Goal: Information Seeking & Learning: Learn about a topic

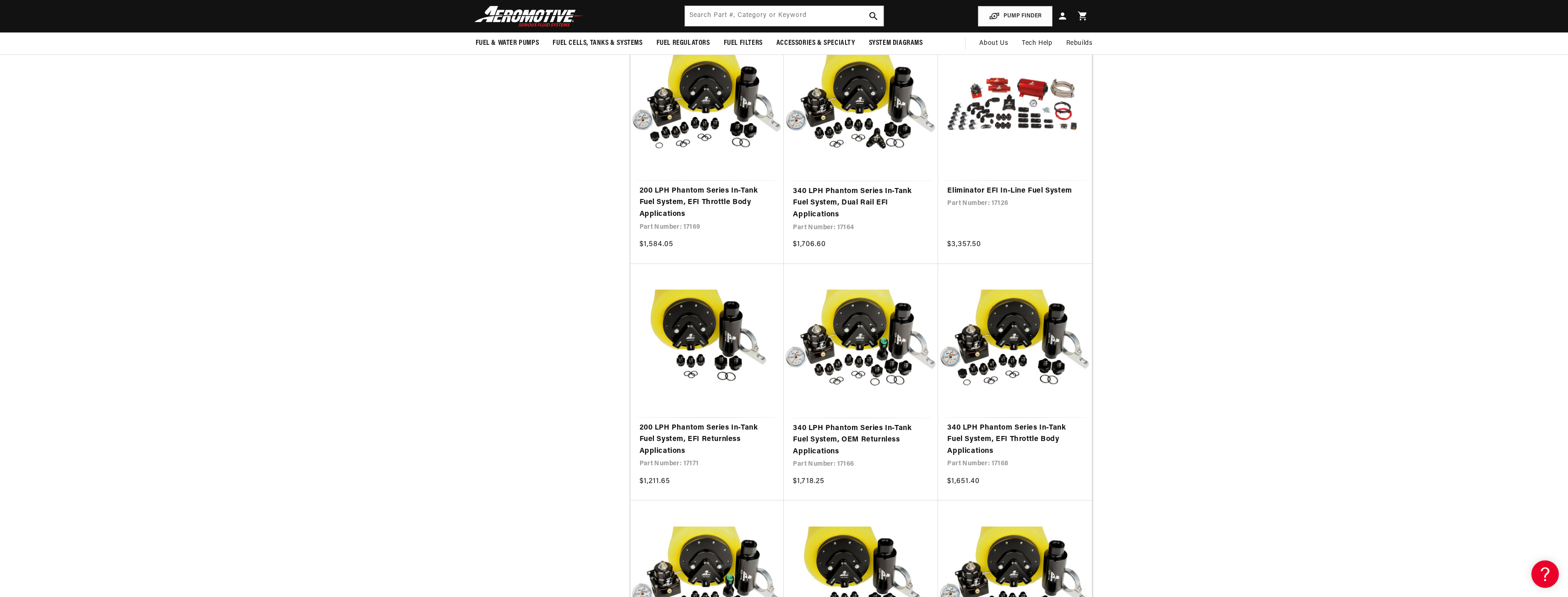
scroll to position [1190, 0]
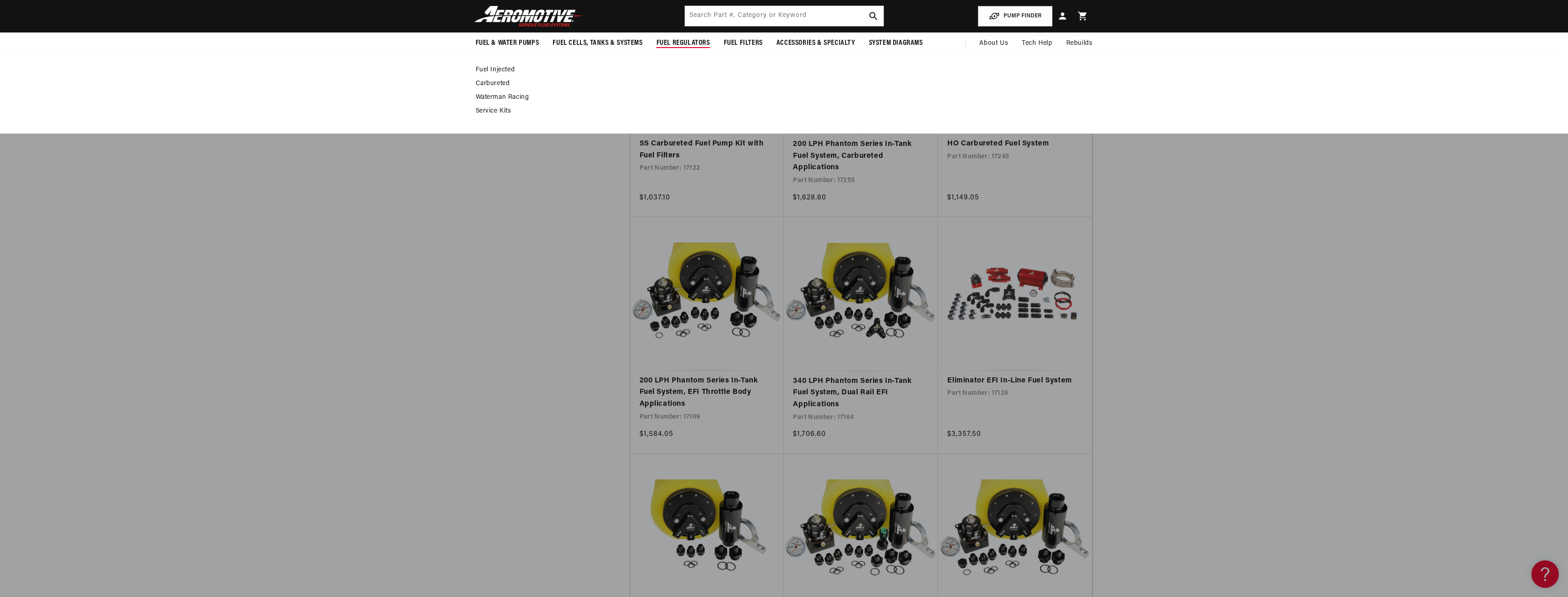
click at [506, 70] on link "Fuel Injected" at bounding box center [779, 70] width 608 height 8
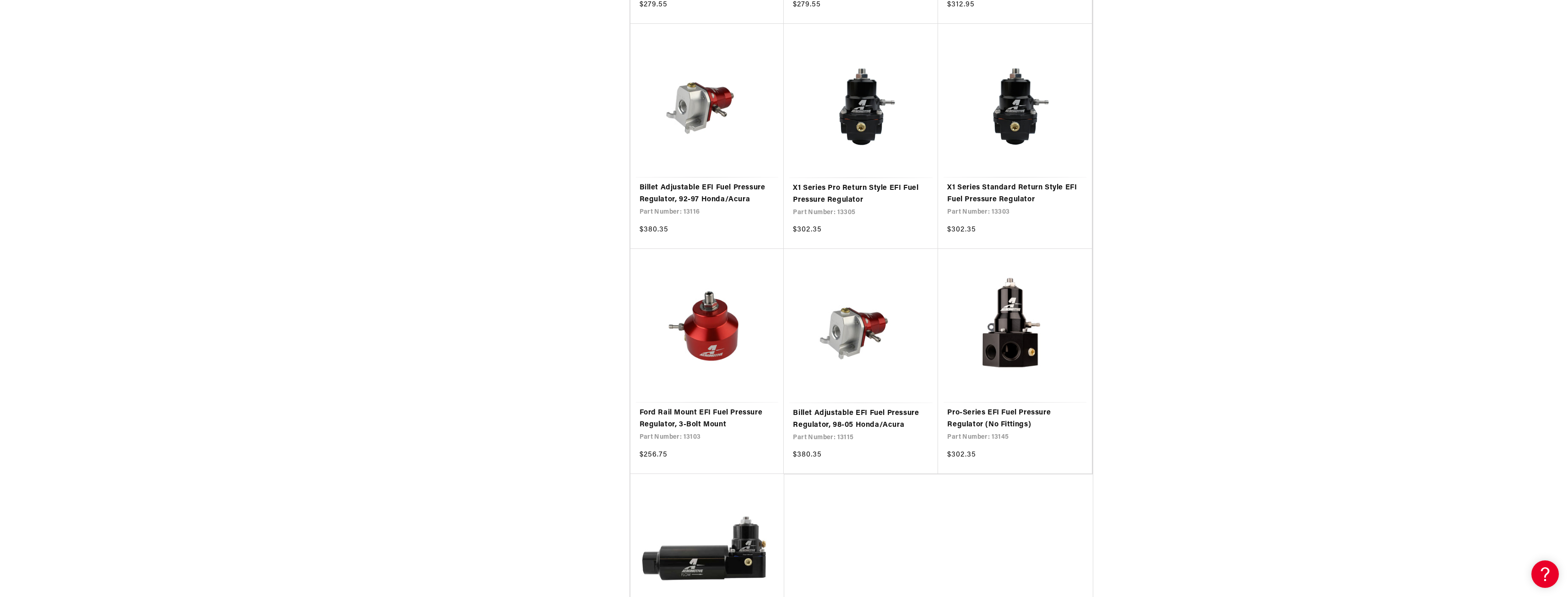
scroll to position [1830, 0]
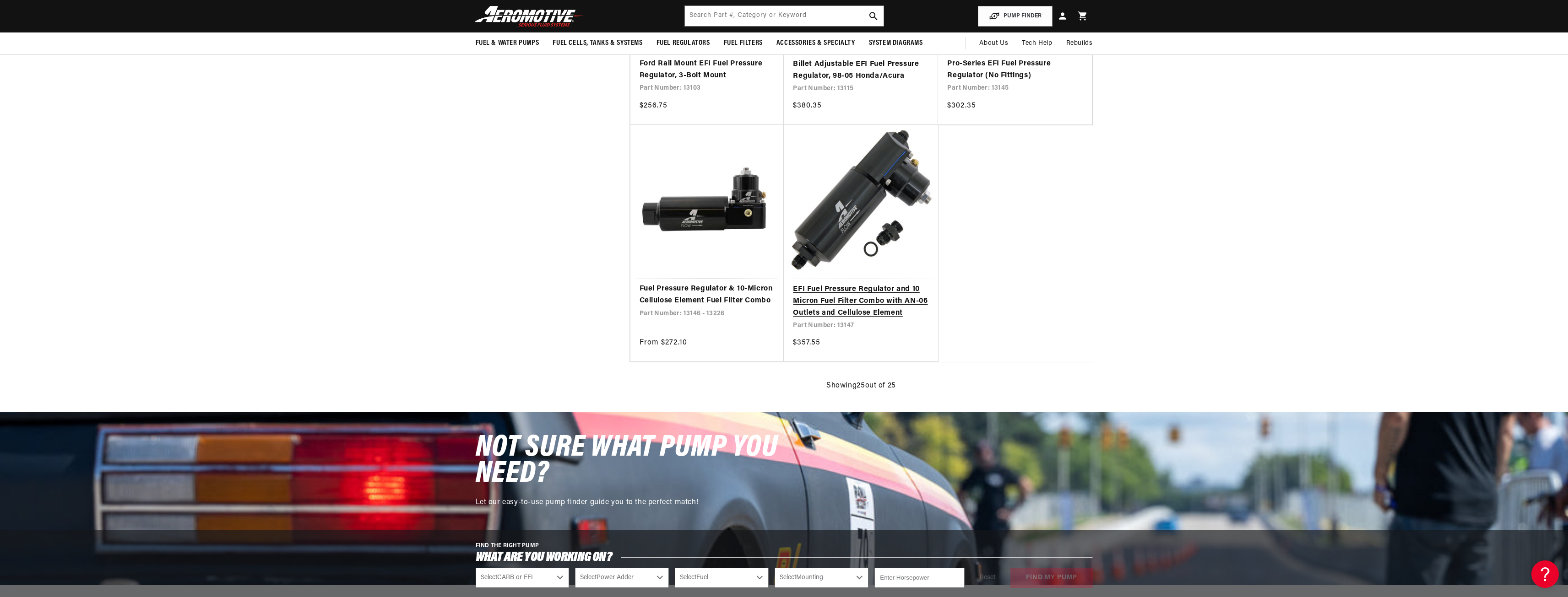
scroll to position [1922, 0]
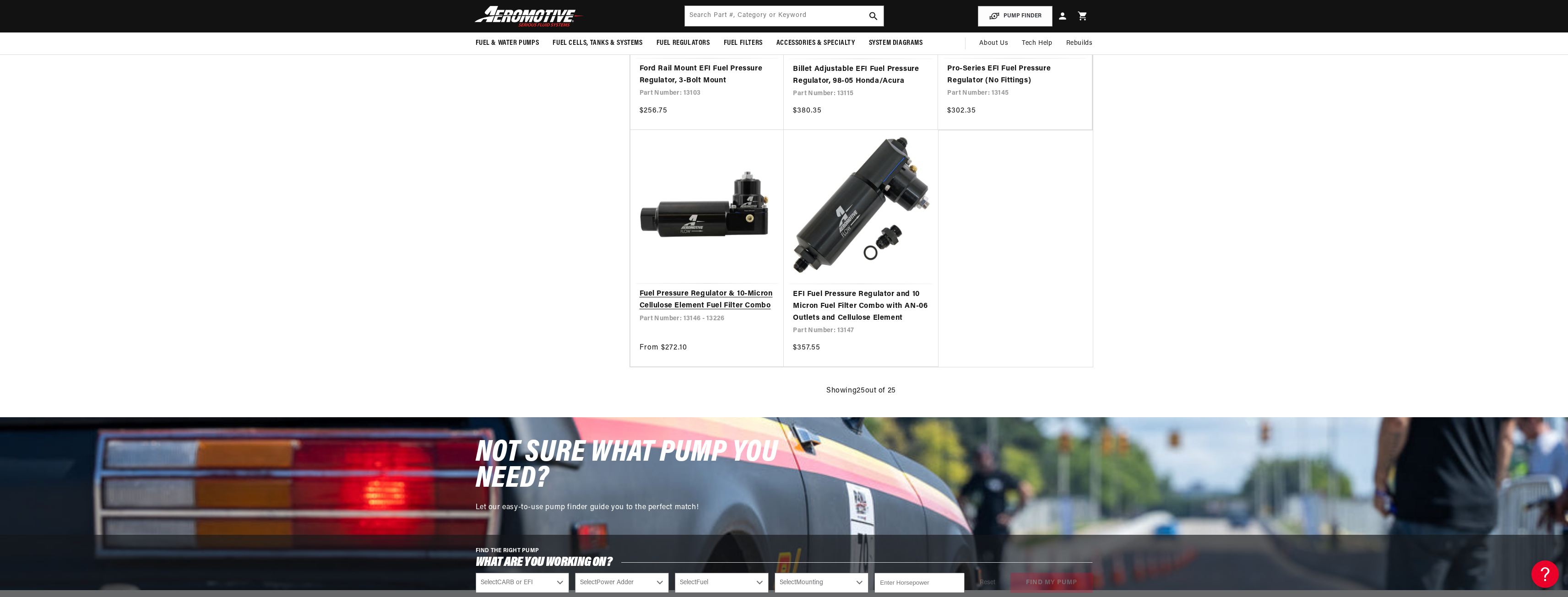
click at [726, 300] on link "Fuel Pressure Regulator & 10-Micron Cellulose Element Fuel Filter Combo" at bounding box center [707, 300] width 136 height 23
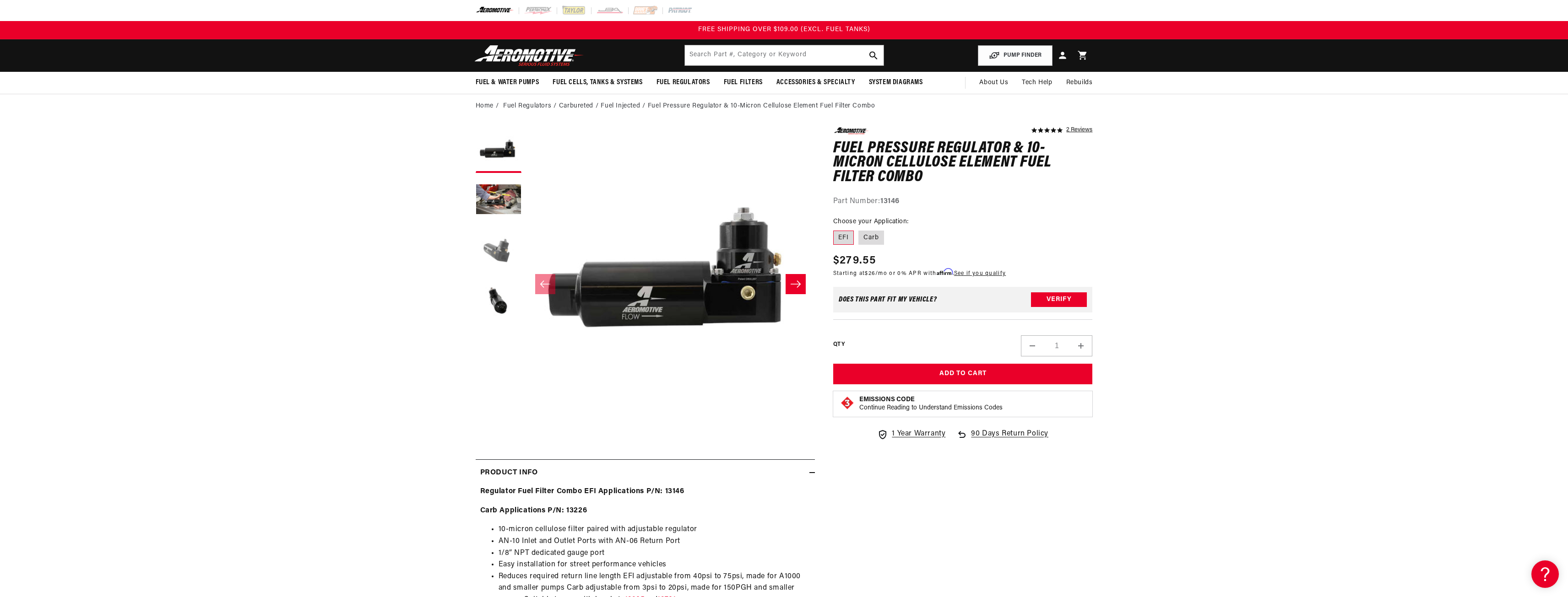
click at [502, 257] on button "Load image 3 in gallery view" at bounding box center [498, 251] width 46 height 46
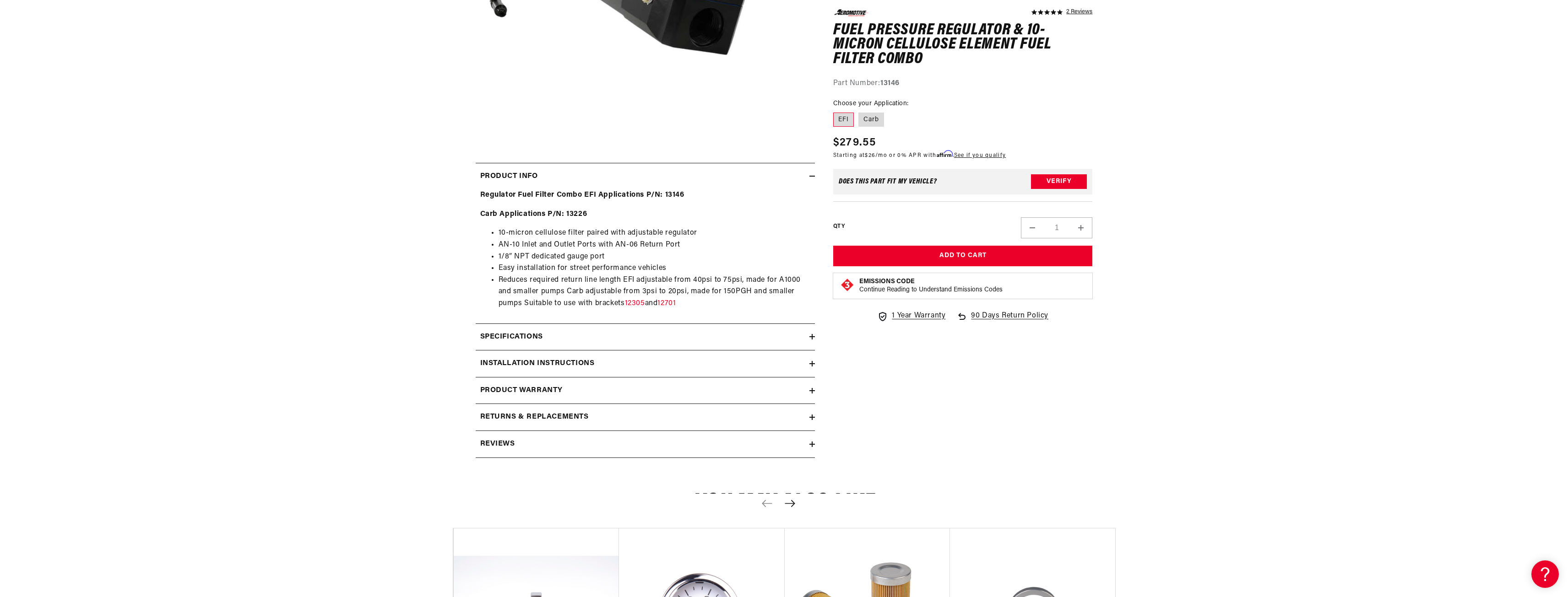
scroll to position [320, 0]
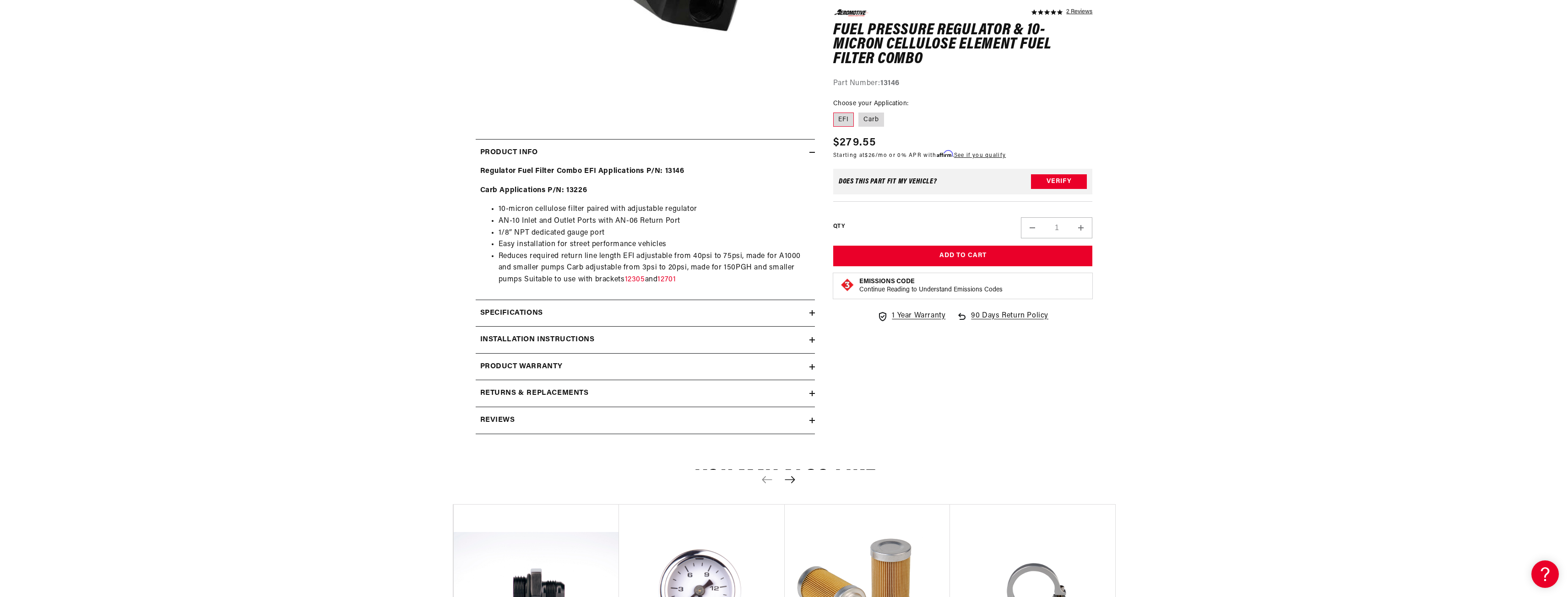
click at [806, 310] on div "Specifications" at bounding box center [642, 313] width 334 height 12
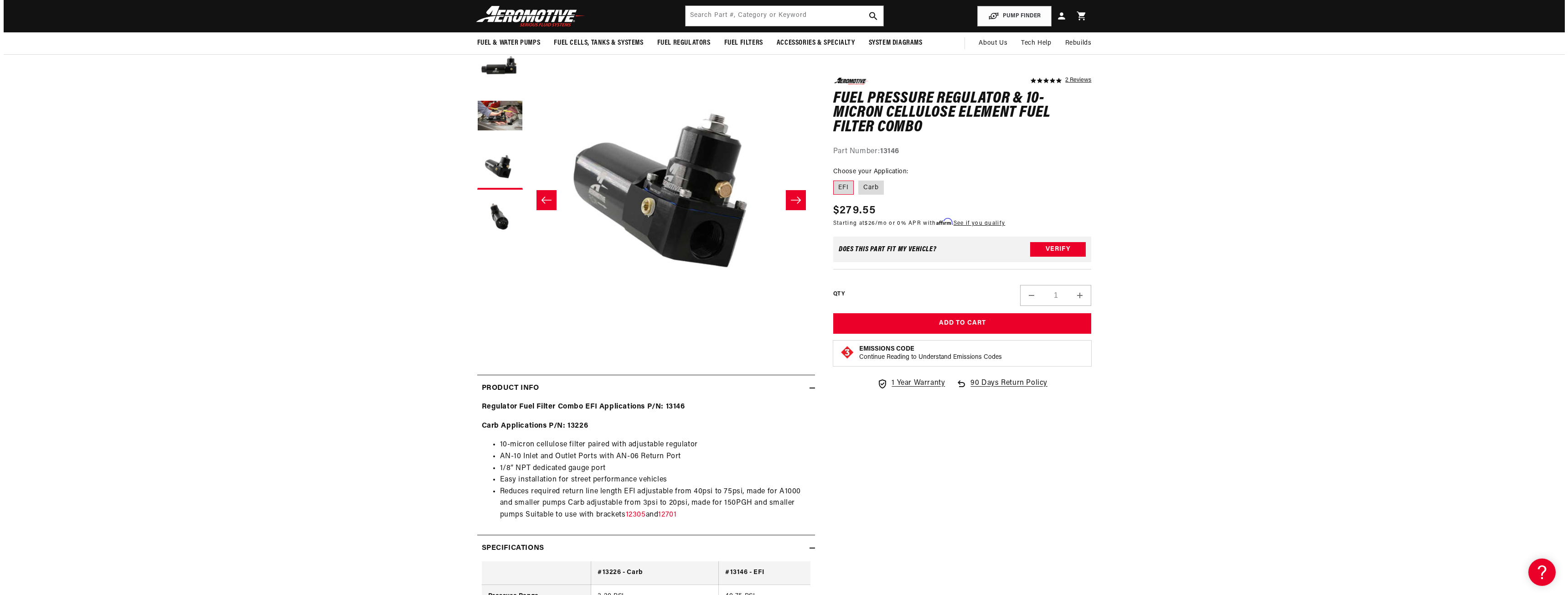
scroll to position [0, 0]
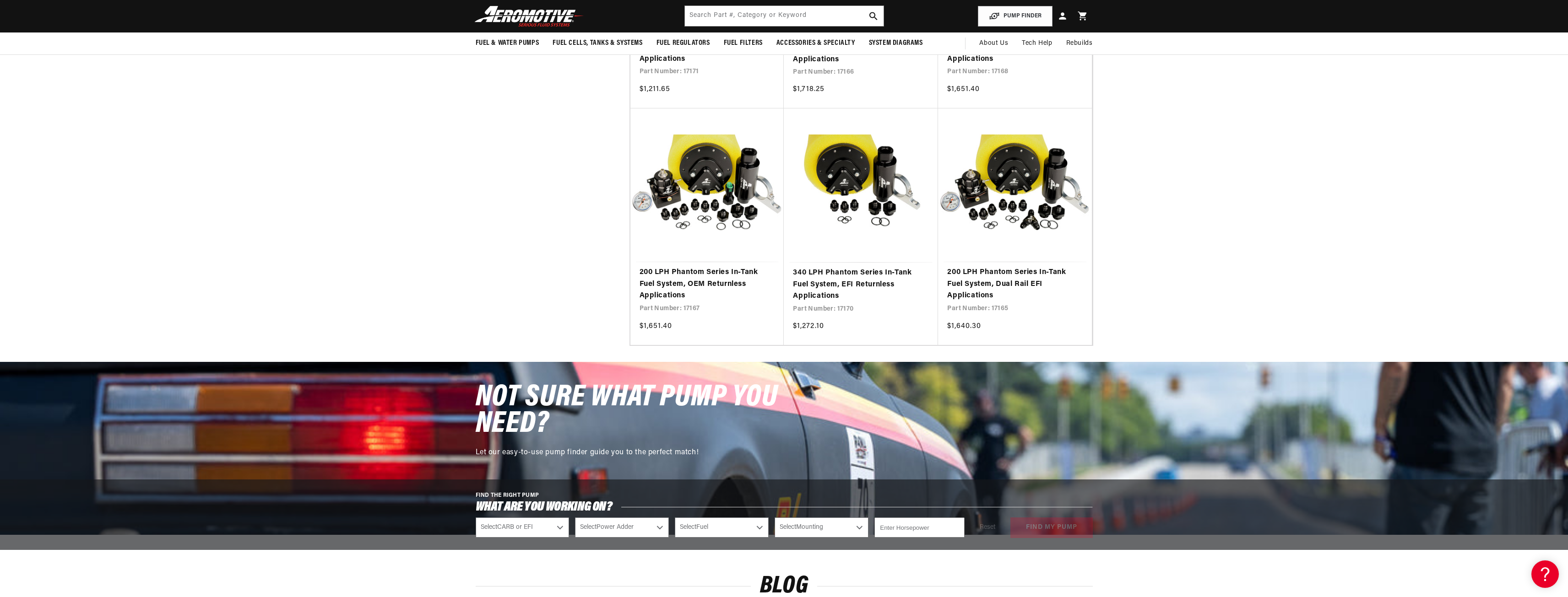
scroll to position [1763, 0]
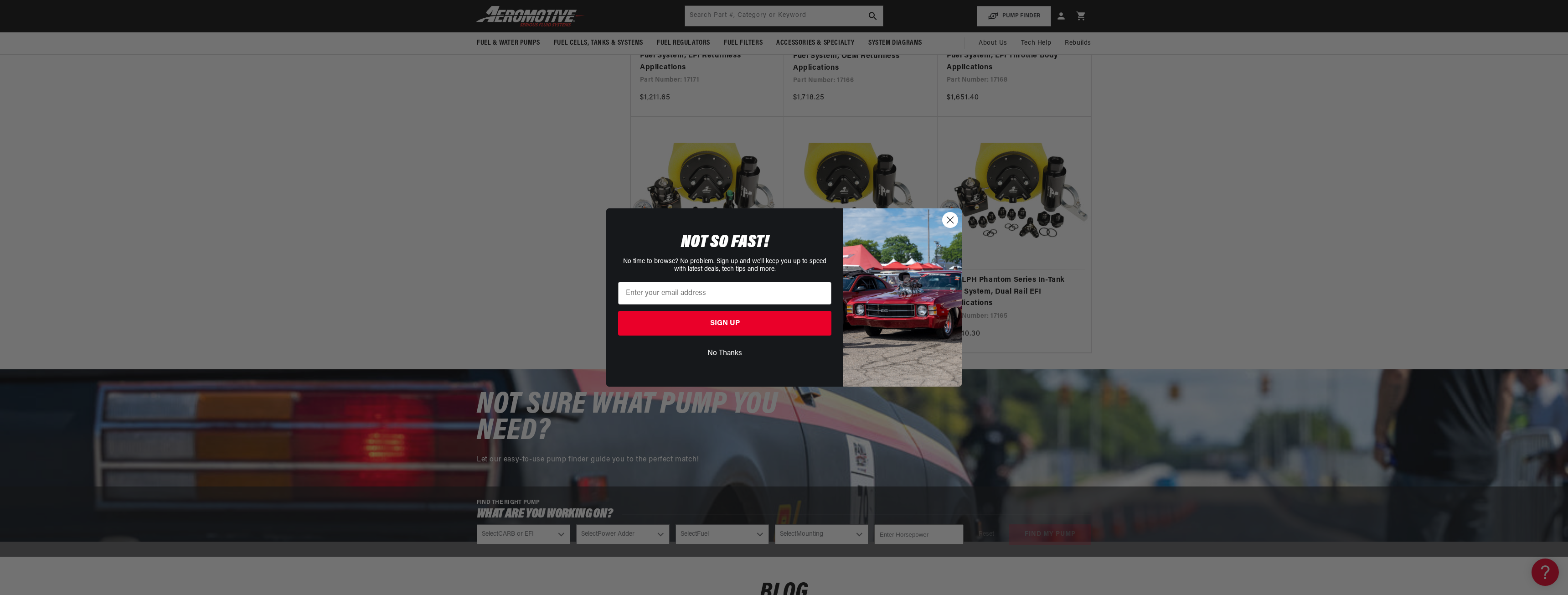
click at [952, 221] on circle "Close dialog" at bounding box center [950, 220] width 15 height 15
